Goal: Find specific page/section: Find specific page/section

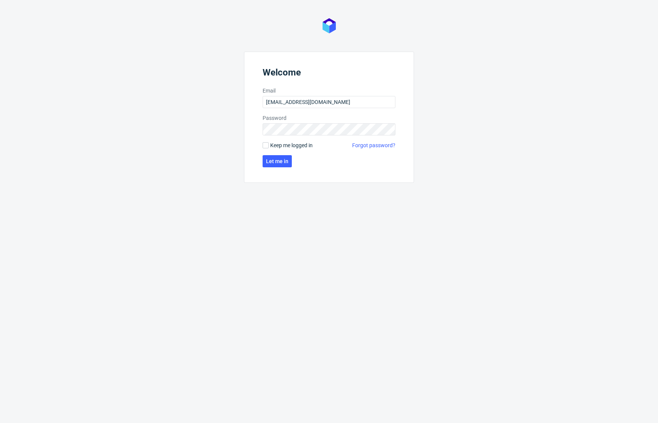
type input "[EMAIL_ADDRESS][DOMAIN_NAME]"
click at [282, 143] on span "Keep me logged in" at bounding box center [291, 146] width 43 height 8
click at [269, 143] on input "Keep me logged in" at bounding box center [266, 145] width 6 height 6
checkbox input "true"
click at [275, 156] on button "Let me in" at bounding box center [277, 161] width 29 height 12
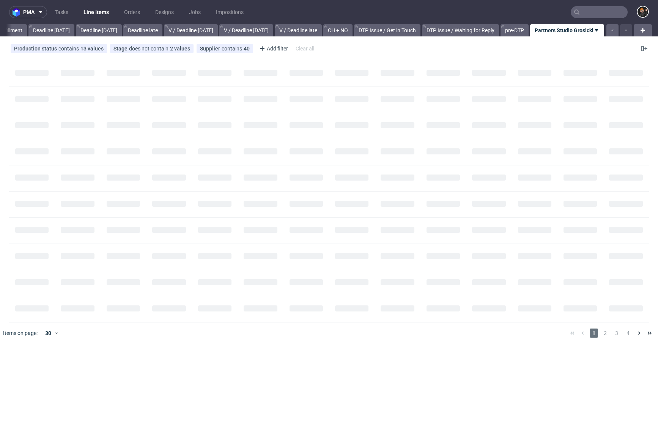
scroll to position [0, 797]
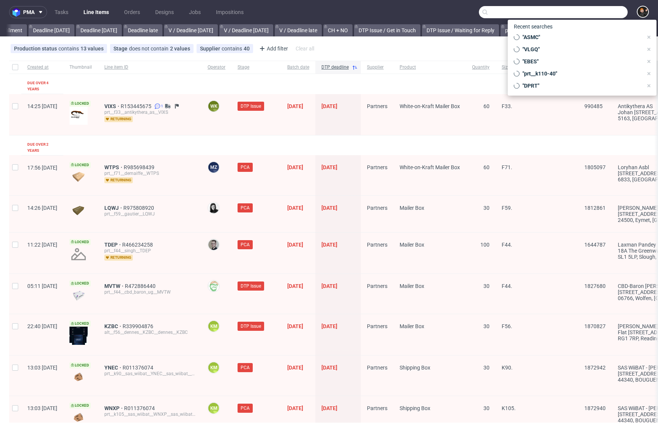
click at [599, 16] on input "text" at bounding box center [553, 12] width 149 height 12
paste input "PRJA"
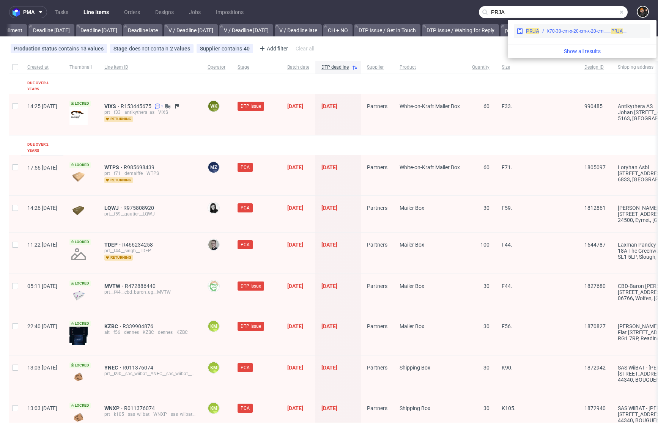
type input "PRJA"
click at [532, 34] on span "PRJA" at bounding box center [532, 31] width 13 height 6
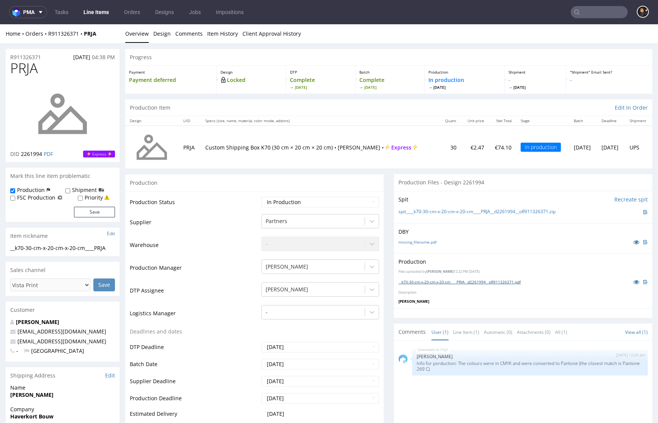
click at [457, 280] on link "__k70-30-cm-x-20-cm-x-20-cm____PRJA__d2261994__oR911326371.pdf" at bounding box center [460, 281] width 122 height 5
drag, startPoint x: 616, startPoint y: 361, endPoint x: 424, endPoint y: 369, distance: 192.2
click at [424, 369] on p "Info for porduction: The colours were in CMYK and were converted to Pantone (th…" at bounding box center [530, 366] width 227 height 11
copy p "Pantone 269 C)"
